Goal: Task Accomplishment & Management: Manage account settings

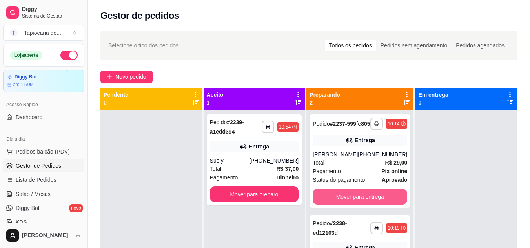
scroll to position [22, 0]
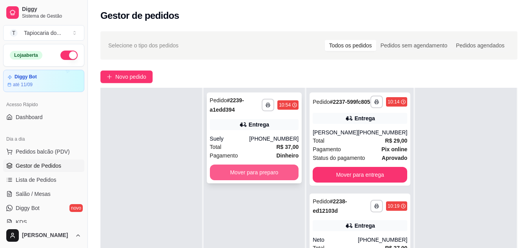
click at [294, 173] on button "Mover para preparo" at bounding box center [254, 173] width 89 height 16
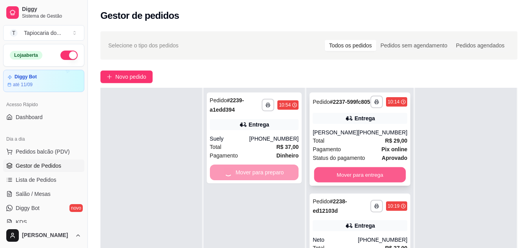
click at [364, 183] on button "Mover para entrega" at bounding box center [360, 174] width 92 height 15
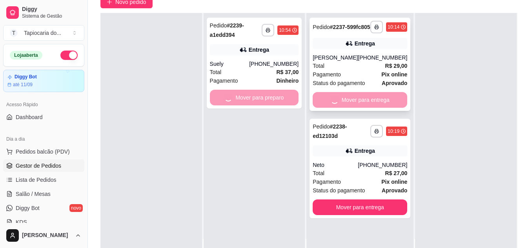
scroll to position [120, 0]
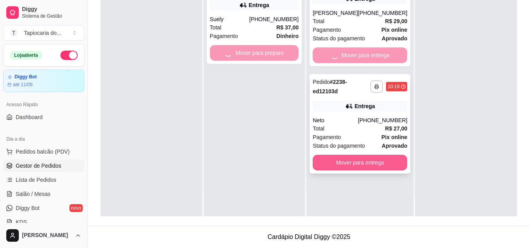
click at [384, 165] on div "**********" at bounding box center [359, 92] width 107 height 248
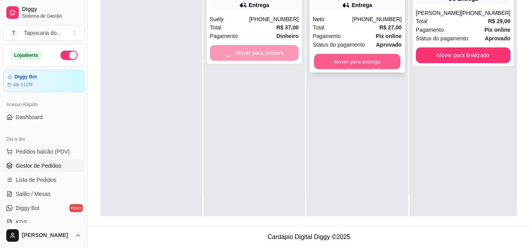
click at [371, 63] on button "Mover para entrega" at bounding box center [357, 61] width 86 height 15
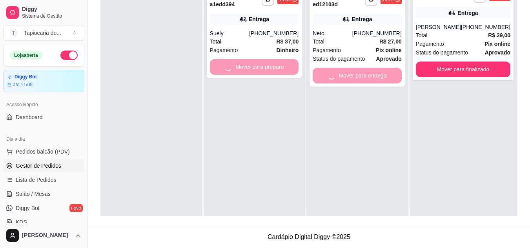
scroll to position [0, 0]
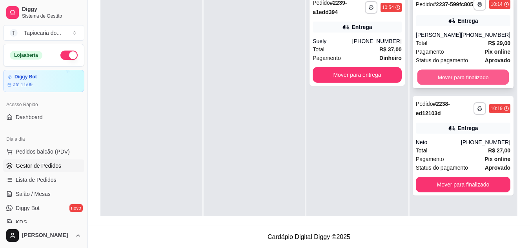
click at [468, 82] on button "Mover para finalizado" at bounding box center [463, 77] width 92 height 15
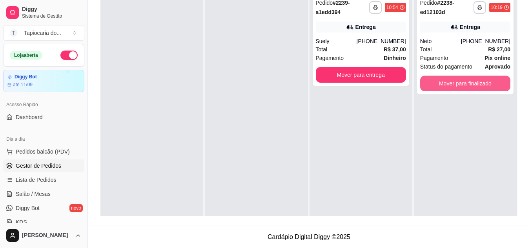
click at [468, 82] on button "Mover para finalizado" at bounding box center [465, 84] width 90 height 16
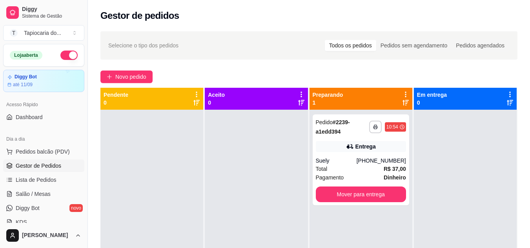
click at [64, 56] on button "button" at bounding box center [68, 55] width 17 height 9
click at [48, 182] on span "Lista de Pedidos" at bounding box center [36, 180] width 41 height 8
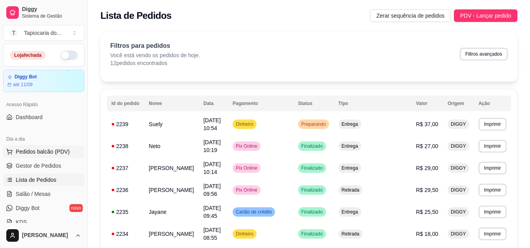
click at [42, 153] on span "Pedidos balcão (PDV)" at bounding box center [43, 152] width 54 height 8
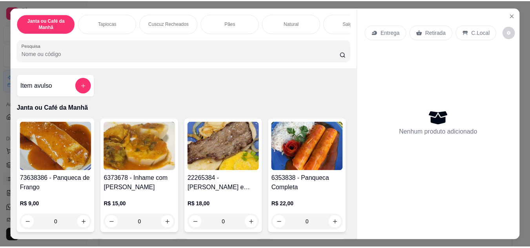
scroll to position [39, 0]
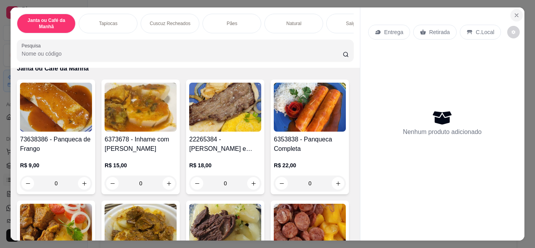
click at [511, 12] on button "Close" at bounding box center [517, 15] width 13 height 13
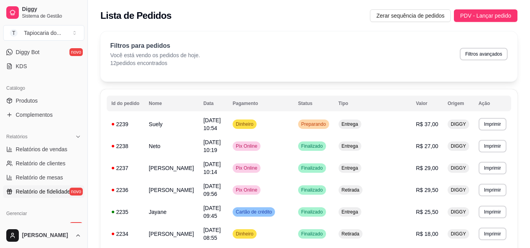
scroll to position [157, 0]
click at [45, 149] on span "Relatórios de vendas" at bounding box center [42, 149] width 52 height 8
select select "ALL"
select select "0"
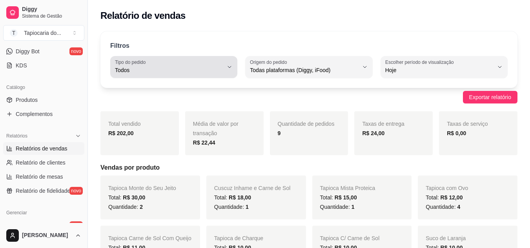
click at [216, 69] on span "Todos" at bounding box center [169, 70] width 108 height 8
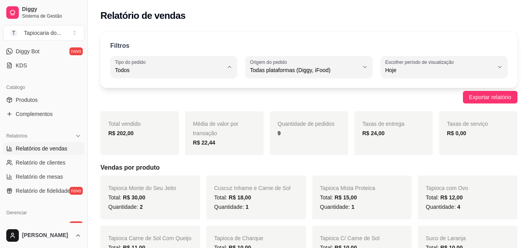
click at [179, 105] on span "Entrega" at bounding box center [170, 101] width 102 height 7
type input "DELIVERY"
select select "DELIVERY"
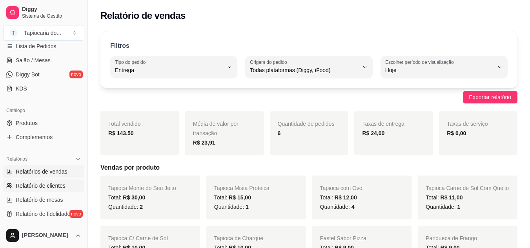
scroll to position [78, 0]
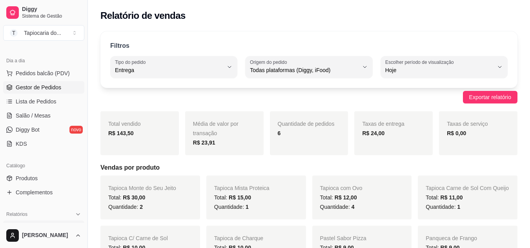
click at [46, 85] on span "Gestor de Pedidos" at bounding box center [38, 87] width 45 height 8
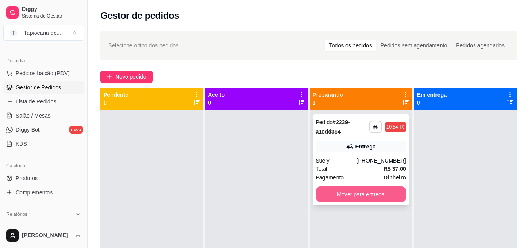
click at [386, 196] on button "Mover para entrega" at bounding box center [361, 195] width 90 height 16
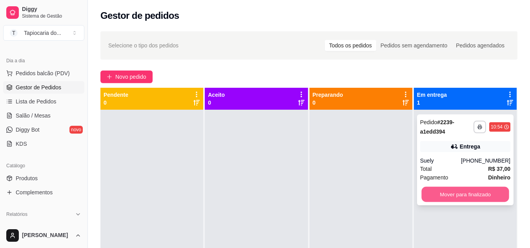
click at [487, 196] on button "Mover para finalizado" at bounding box center [464, 194] width 87 height 15
